Goal: Information Seeking & Learning: Learn about a topic

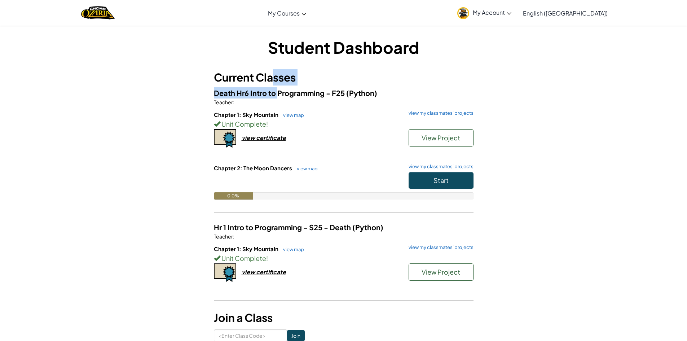
drag, startPoint x: 0, startPoint y: 0, endPoint x: 284, endPoint y: 93, distance: 298.5
click at [279, 86] on div "Current Classes Death Hr6 Intro to Programming - F25 (Python) Teacher : Chapter…" at bounding box center [344, 188] width 260 height 238
click at [450, 178] on button "Start" at bounding box center [441, 180] width 65 height 17
